Goal: Task Accomplishment & Management: Use online tool/utility

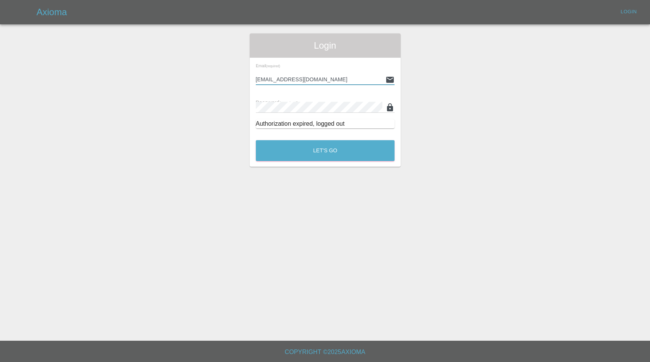
type input "[EMAIL_ADDRESS][DOMAIN_NAME]"
click at [325, 150] on button "Let's Go" at bounding box center [325, 150] width 139 height 21
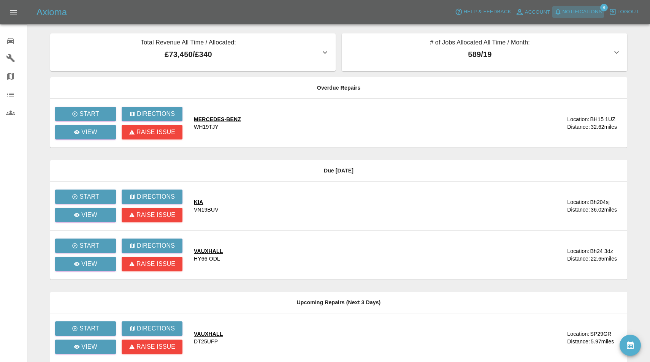
click at [584, 13] on span "Notifications" at bounding box center [582, 12] width 40 height 9
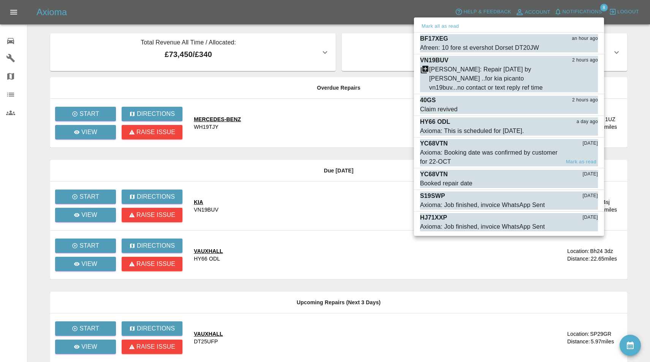
click at [479, 160] on div "Axioma: Booking date was confirmed by customer for 22-OCT" at bounding box center [490, 157] width 140 height 18
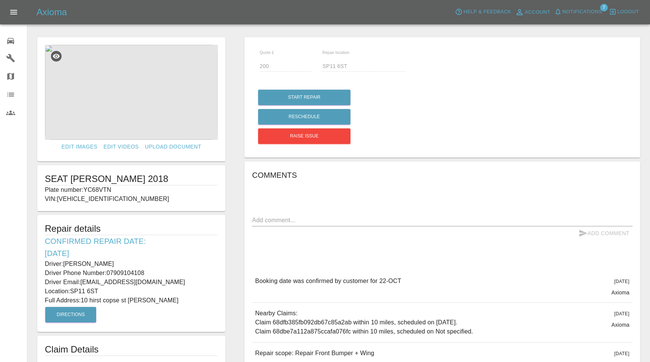
drag, startPoint x: 89, startPoint y: 188, endPoint x: 120, endPoint y: 188, distance: 30.8
click at [120, 188] on p "Plate number: YC68VTN" at bounding box center [131, 189] width 173 height 9
copy p "YC68VTN"
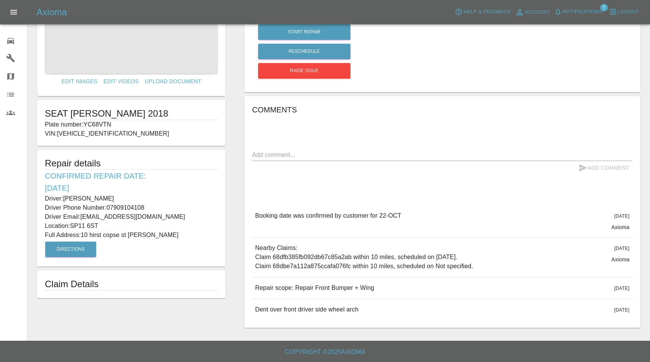
scroll to position [65, 0]
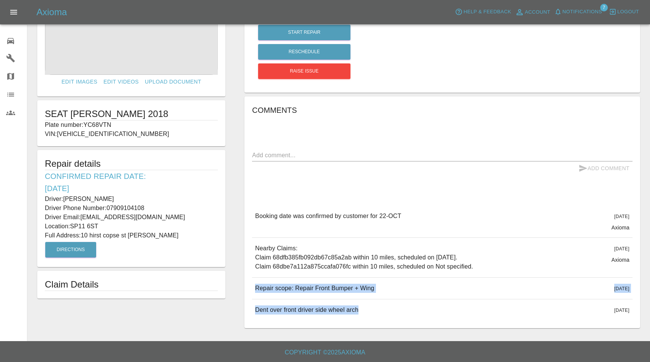
drag, startPoint x: 256, startPoint y: 288, endPoint x: 385, endPoint y: 306, distance: 130.1
click at [385, 306] on div "Booking date was confirmed by customer for 22-[DATE][DATE] Axioma Booking date …" at bounding box center [442, 263] width 380 height 115
copy div "Repair scope: Repair Front Bumper + Wing [DATE] Repair scope: Repair Front Bump…"
drag, startPoint x: 67, startPoint y: 198, endPoint x: 146, endPoint y: 198, distance: 78.3
click at [146, 198] on p "Driver: [PERSON_NAME]" at bounding box center [131, 199] width 173 height 9
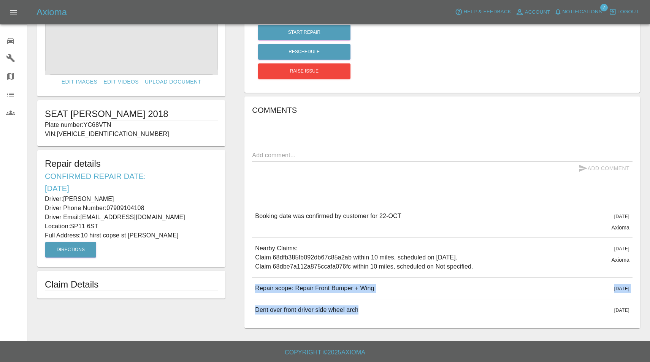
drag, startPoint x: 66, startPoint y: 196, endPoint x: 151, endPoint y: 208, distance: 85.9
click at [151, 208] on div "Driver: [PERSON_NAME] Driver Phone Number: 07909104108 Driver Email: [EMAIL_ADD…" at bounding box center [131, 208] width 173 height 27
copy div "[PERSON_NAME] Driver Phone Number: [PHONE_NUMBER]"
drag, startPoint x: 72, startPoint y: 225, endPoint x: 169, endPoint y: 242, distance: 98.3
click at [169, 242] on div "Repair details Confirmed Repair Date: [DATE] Driver: [PERSON_NAME] Driver Phone…" at bounding box center [131, 208] width 188 height 117
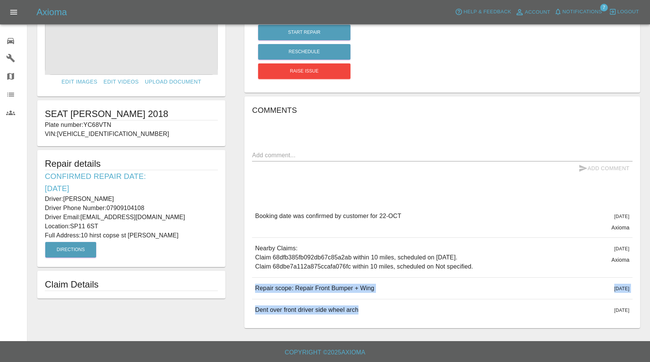
copy div "SP11 6ST Full Address: [STREET_ADDRESS] Bourne"
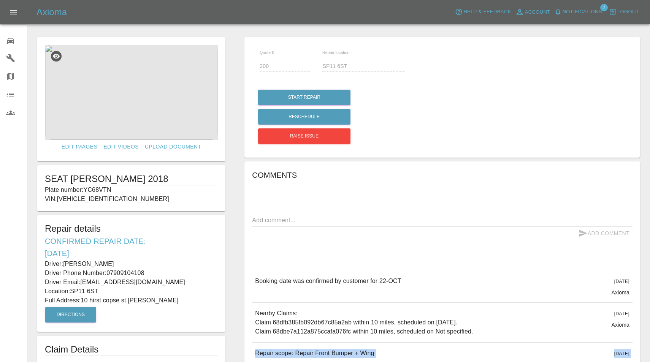
scroll to position [0, 0]
click at [108, 87] on img at bounding box center [131, 92] width 173 height 95
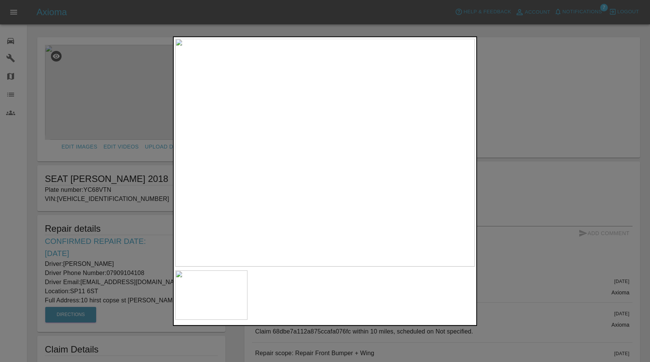
click at [531, 41] on div at bounding box center [325, 181] width 650 height 362
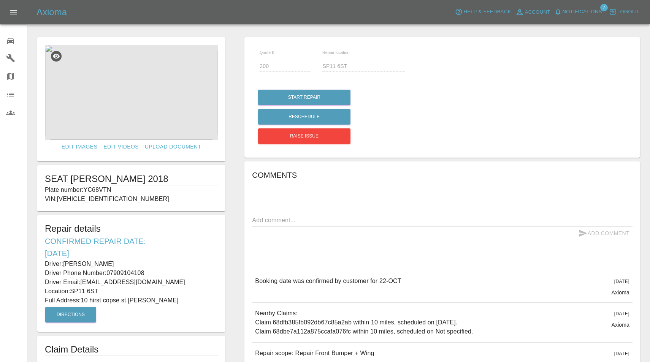
click at [579, 13] on span "Notifications" at bounding box center [582, 12] width 40 height 9
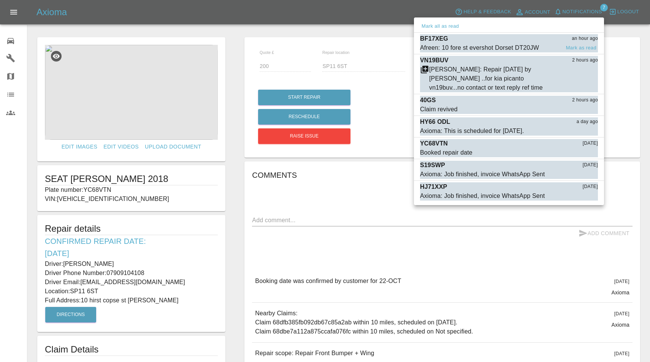
click at [483, 43] on div "BF17XEG an hour ago" at bounding box center [509, 38] width 178 height 9
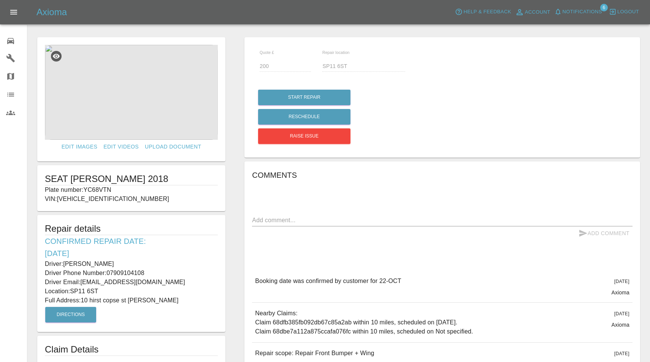
type input "120"
type input "DT20JW"
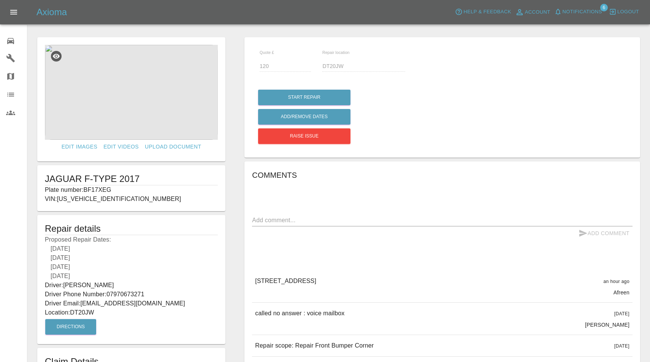
click at [582, 16] on button "Notifications" at bounding box center [578, 12] width 52 height 12
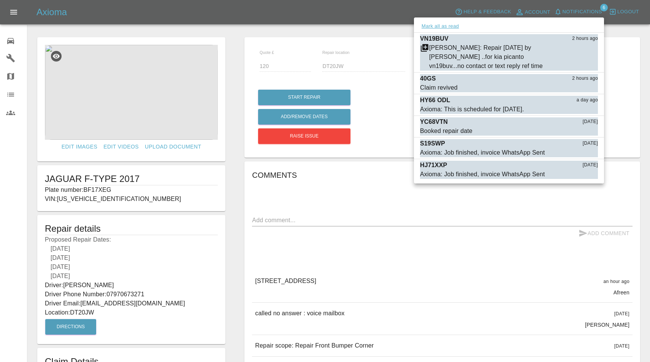
click at [443, 28] on button "Mark all as read" at bounding box center [440, 26] width 40 height 9
